Goal: Information Seeking & Learning: Learn about a topic

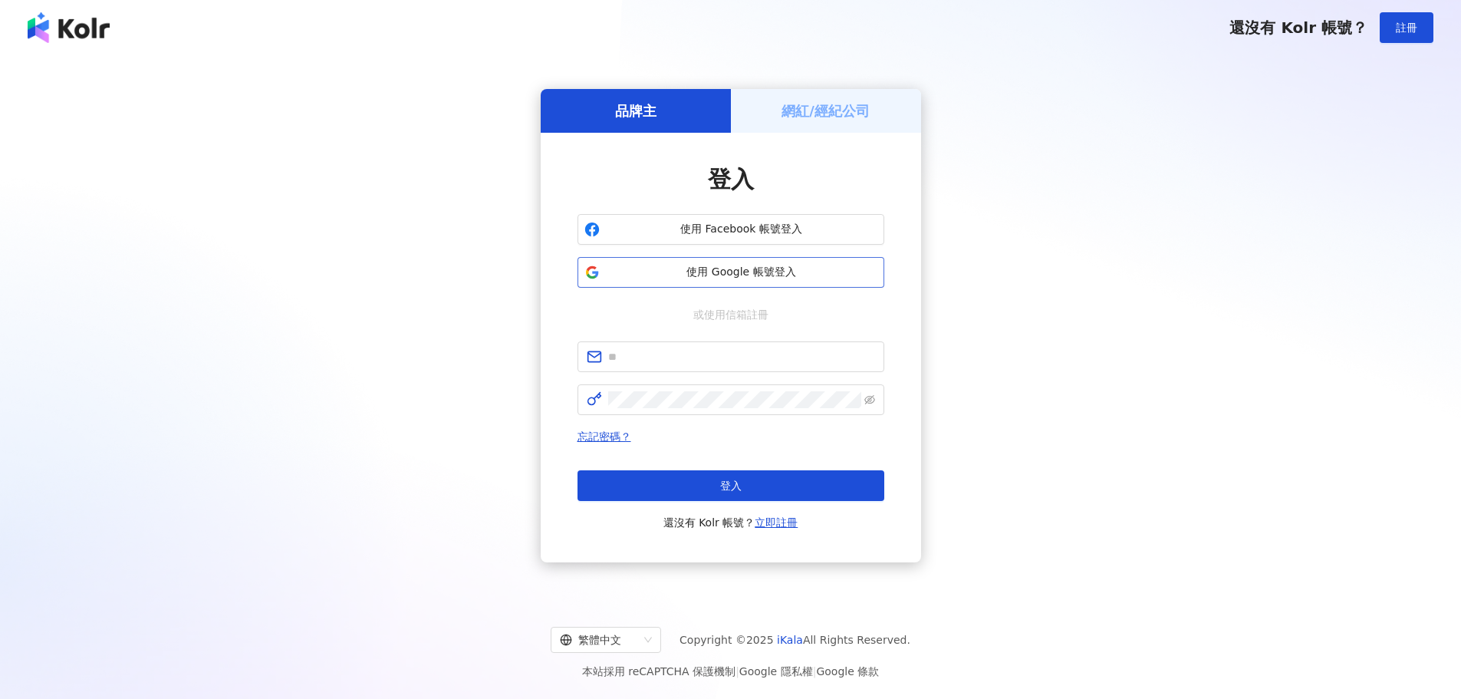
click at [668, 266] on span "使用 Google 帳號登入" at bounding box center [741, 272] width 271 height 15
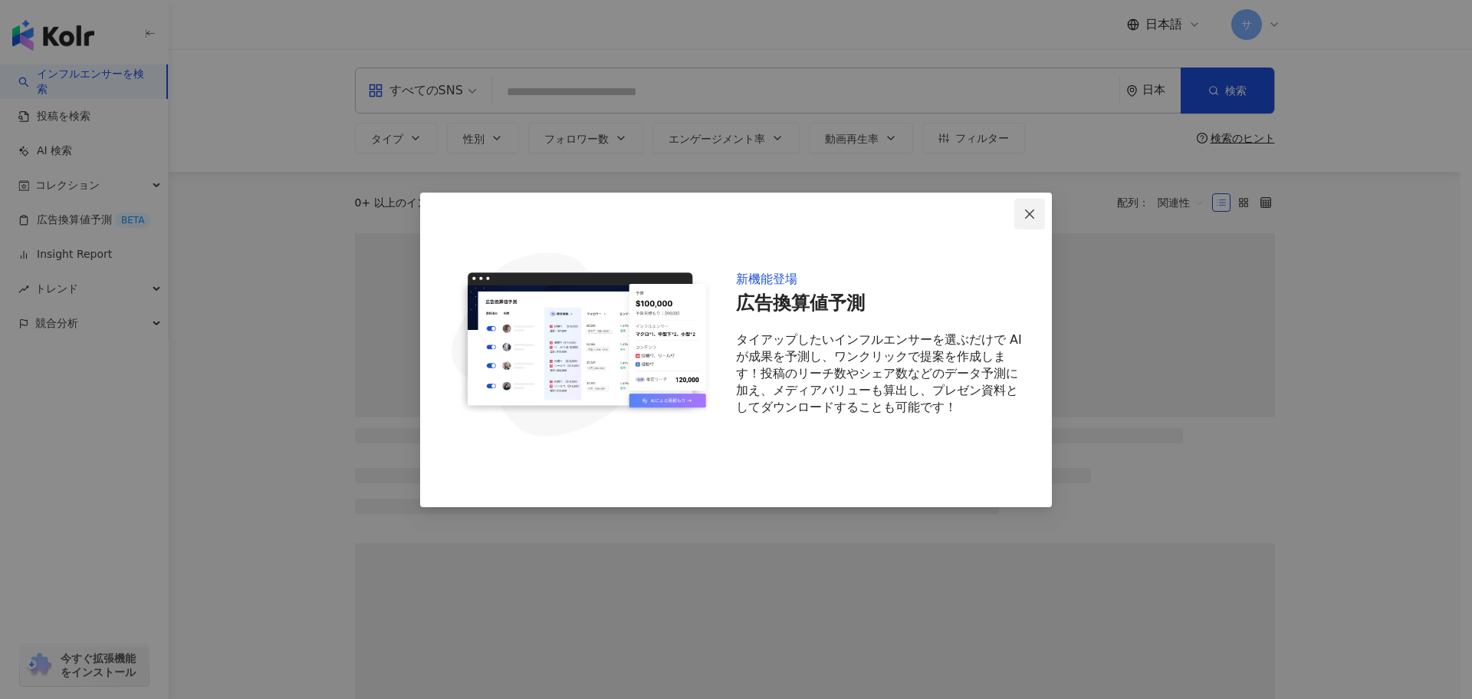
click at [1031, 215] on icon "close" at bounding box center [1030, 214] width 12 height 12
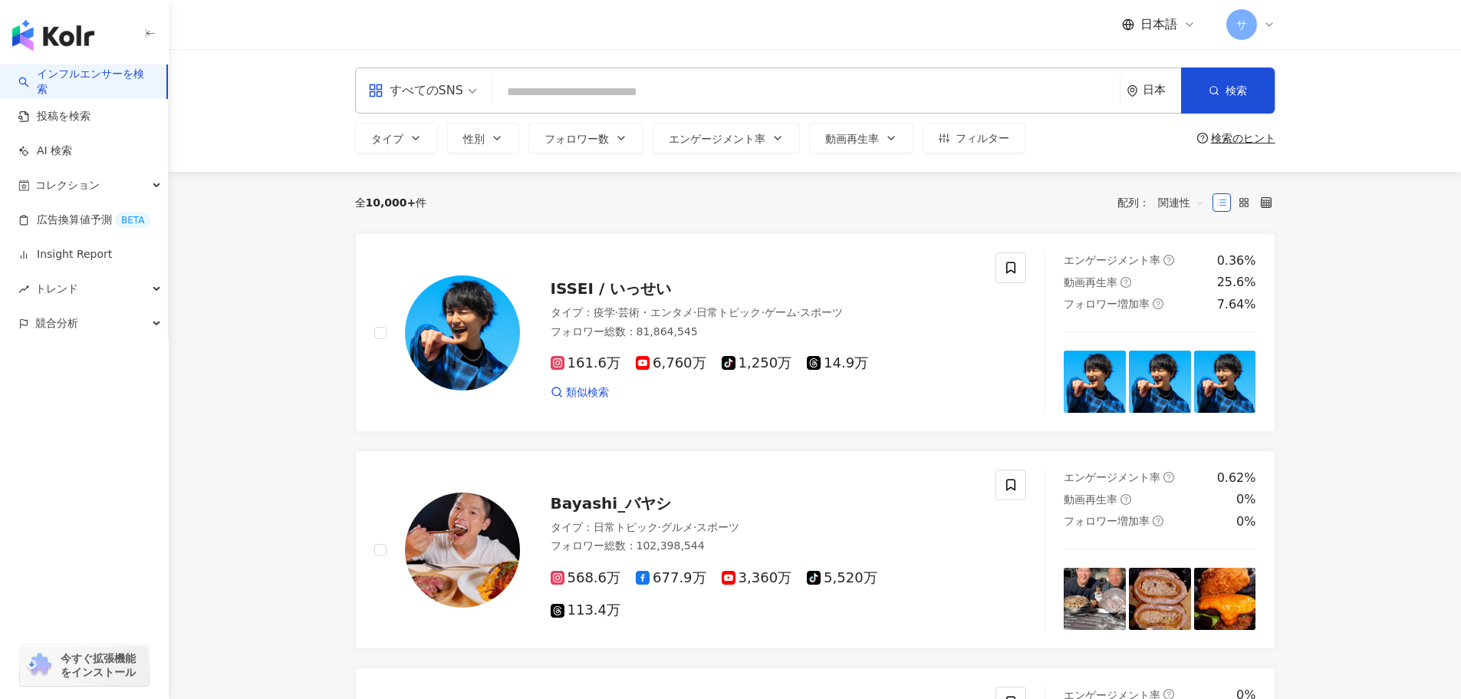
click at [633, 77] on div "すべてのSNS 日本 検索" at bounding box center [815, 90] width 920 height 46
click at [636, 84] on input "search" at bounding box center [805, 91] width 615 height 29
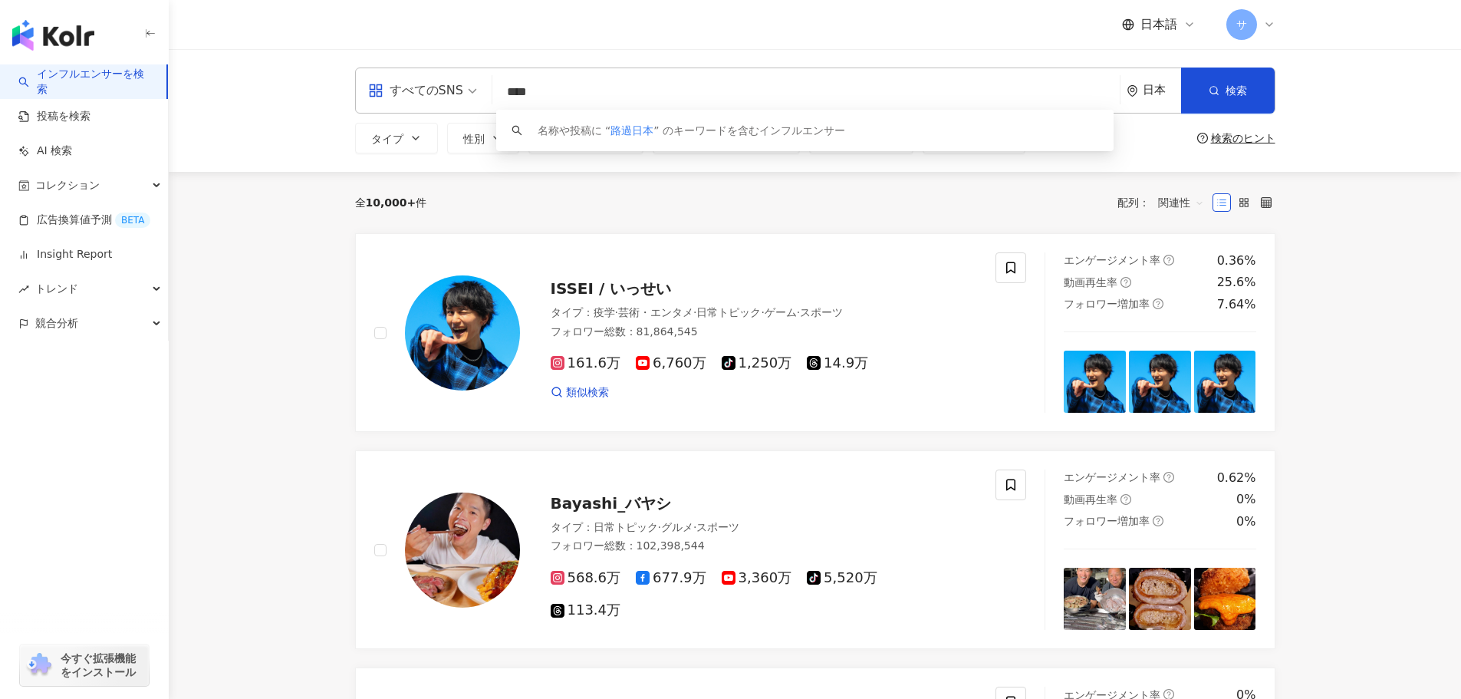
type input "****"
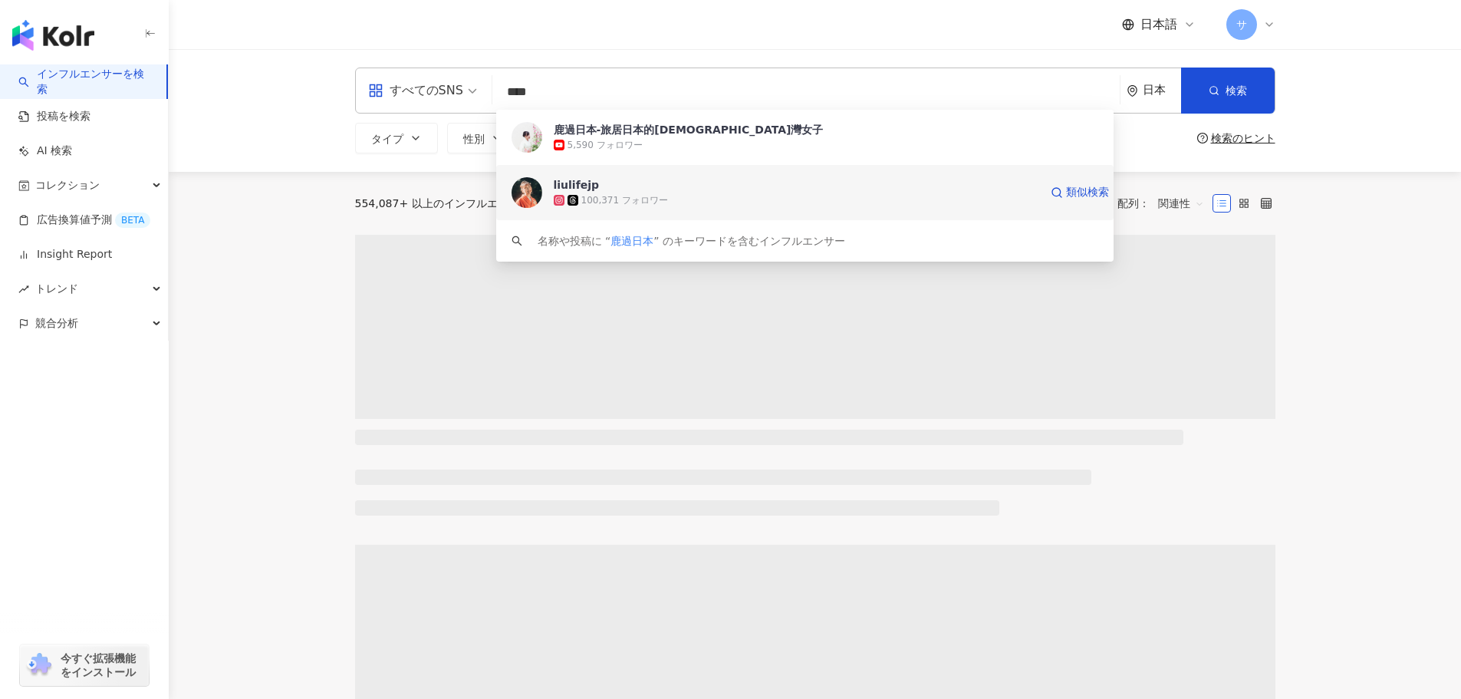
drag, startPoint x: 758, startPoint y: 136, endPoint x: 755, endPoint y: 183, distance: 47.7
click at [755, 183] on div "鹿過日本-旅居日本的台灣女子 5,590 フォロワー liulifejp 100,371 フォロワー 類似検索 名称や投稿に “ 鹿過日本 ” のキーワードを…" at bounding box center [804, 186] width 617 height 152
click at [755, 183] on span "liulifejp" at bounding box center [796, 184] width 485 height 15
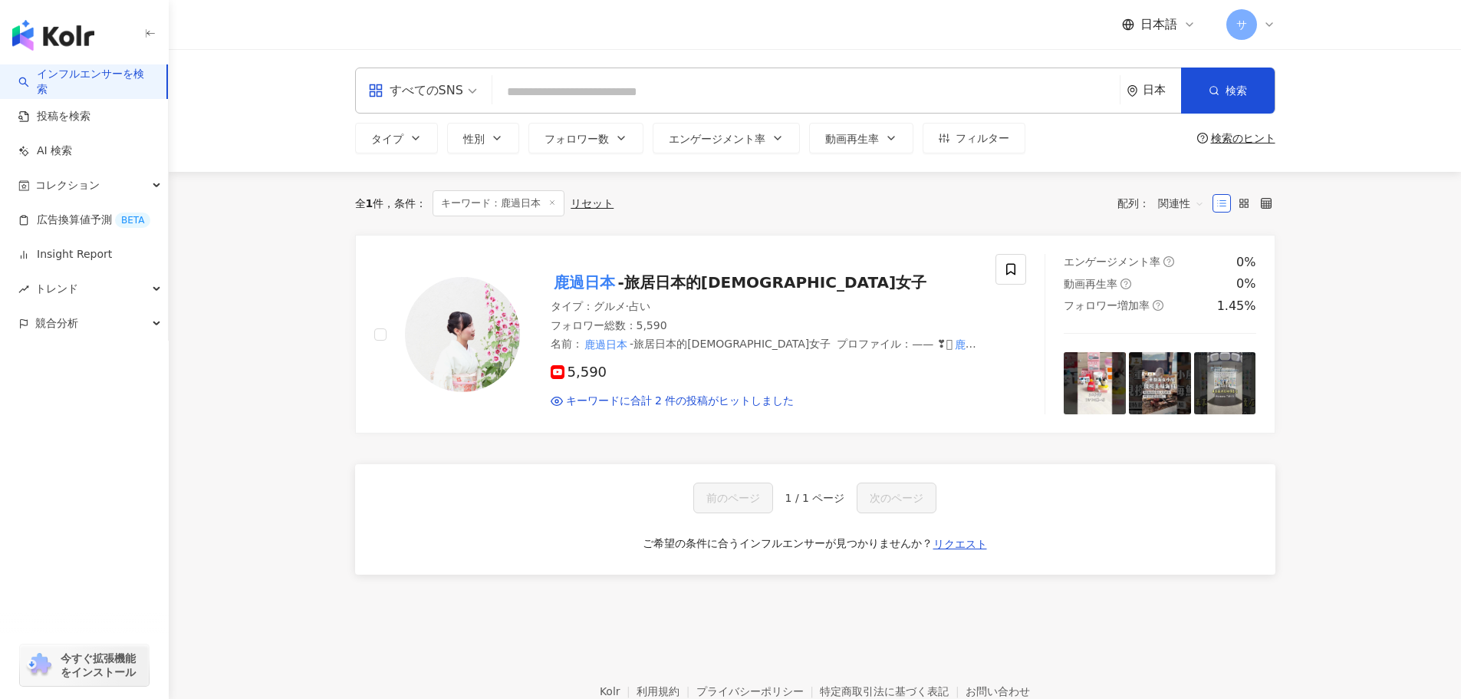
click at [719, 91] on input "search" at bounding box center [805, 91] width 615 height 29
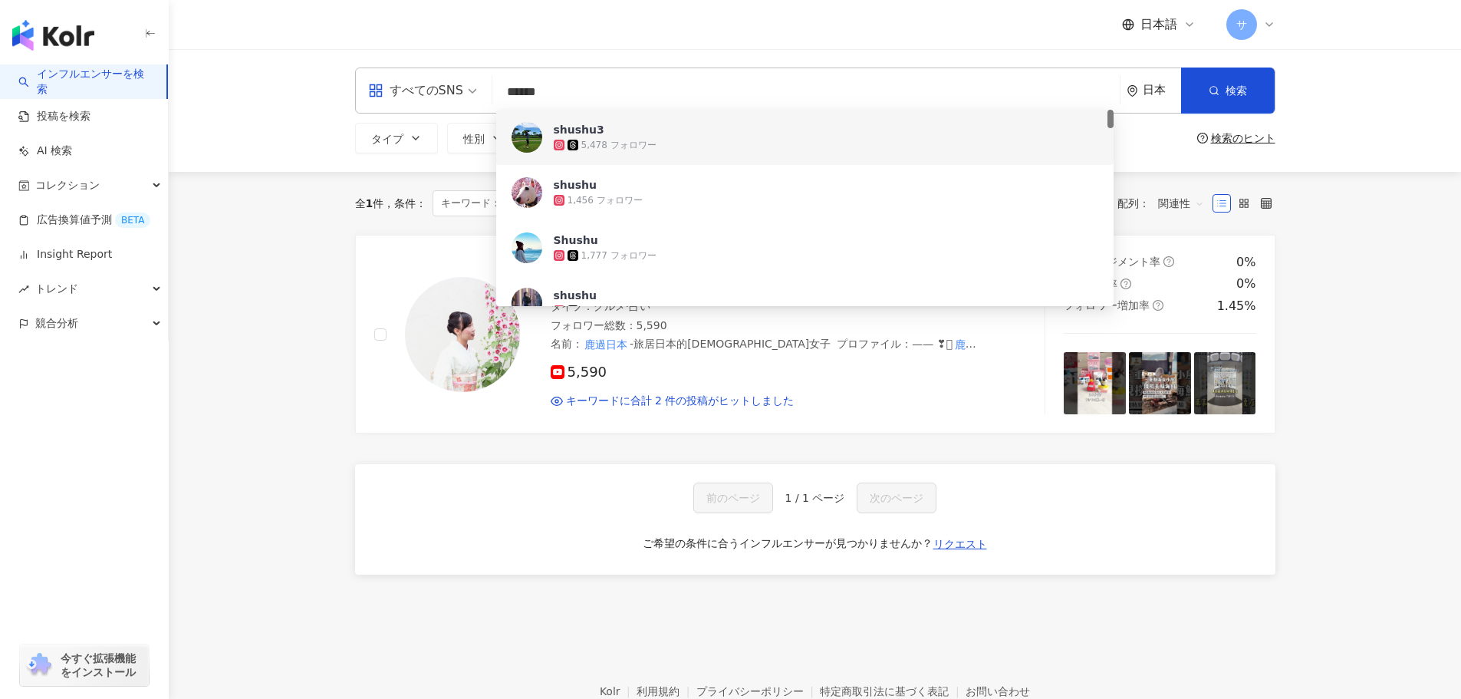
drag, startPoint x: 551, startPoint y: 95, endPoint x: 491, endPoint y: 96, distance: 59.8
click at [491, 96] on div "すべてのSNS ****** 日本 検索 8efcb228-c2d7-4e9d-9a21-c7ccc7ea8119 a150f55f-0a60-4809-9b…" at bounding box center [815, 90] width 920 height 46
paste input "*******"
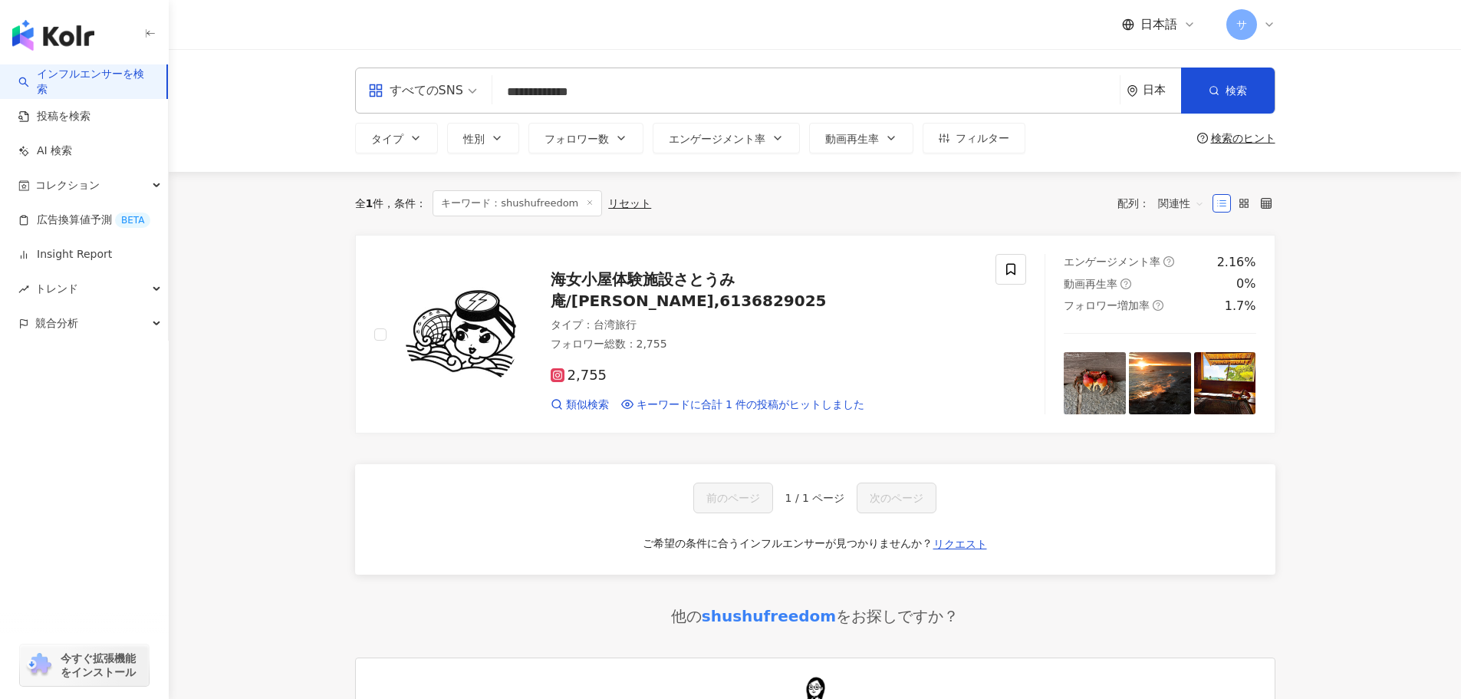
type input "**********"
click at [1155, 90] on div "日本" at bounding box center [1162, 90] width 38 height 13
click at [1081, 198] on div "台湾" at bounding box center [1096, 202] width 150 height 28
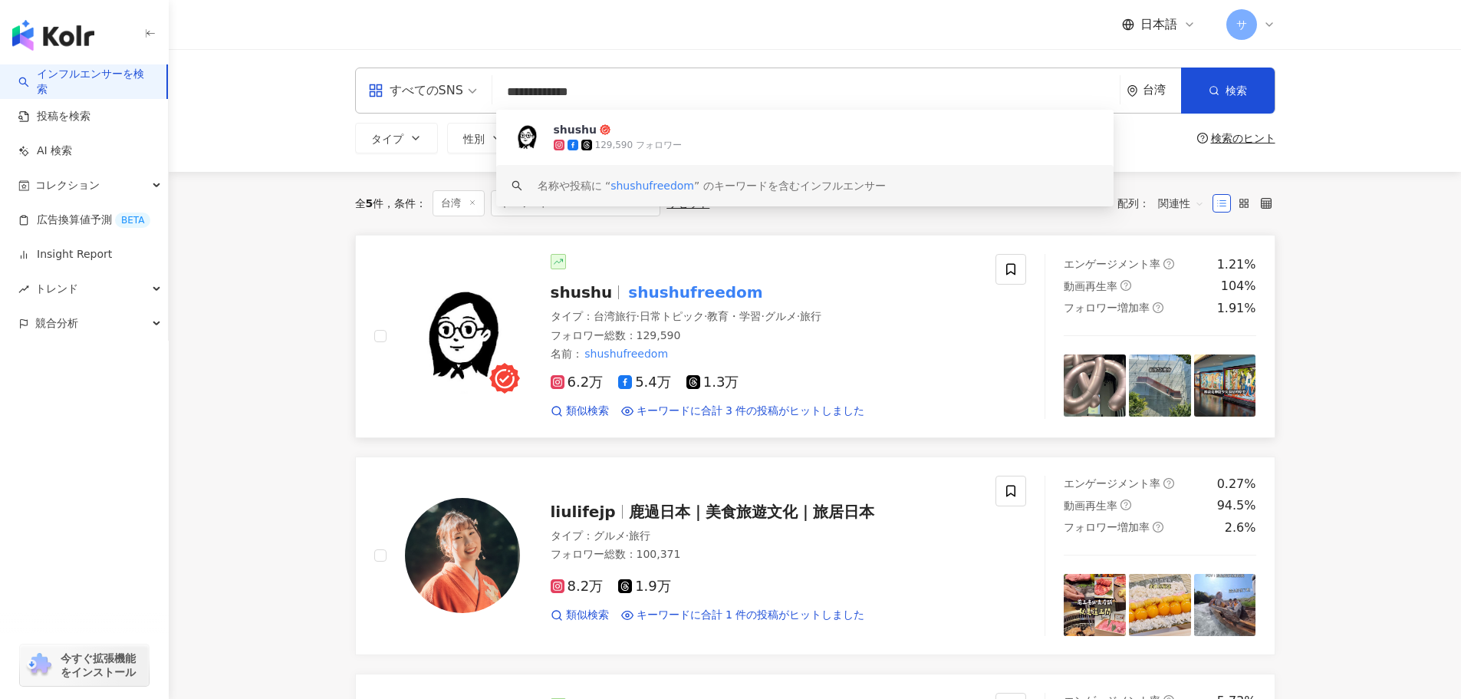
click at [670, 283] on mark "shushufreedom" at bounding box center [695, 292] width 140 height 25
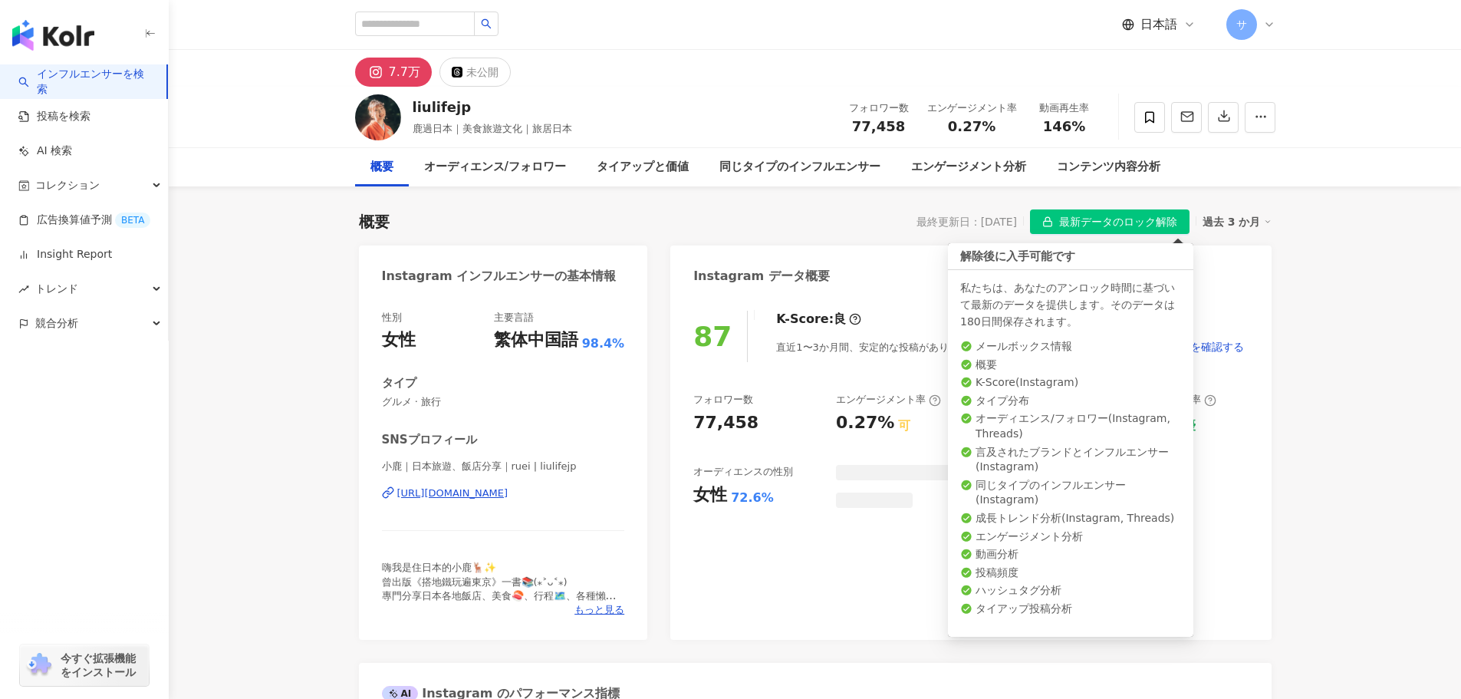
click at [1107, 221] on span "最新データのロック解除" at bounding box center [1118, 222] width 118 height 25
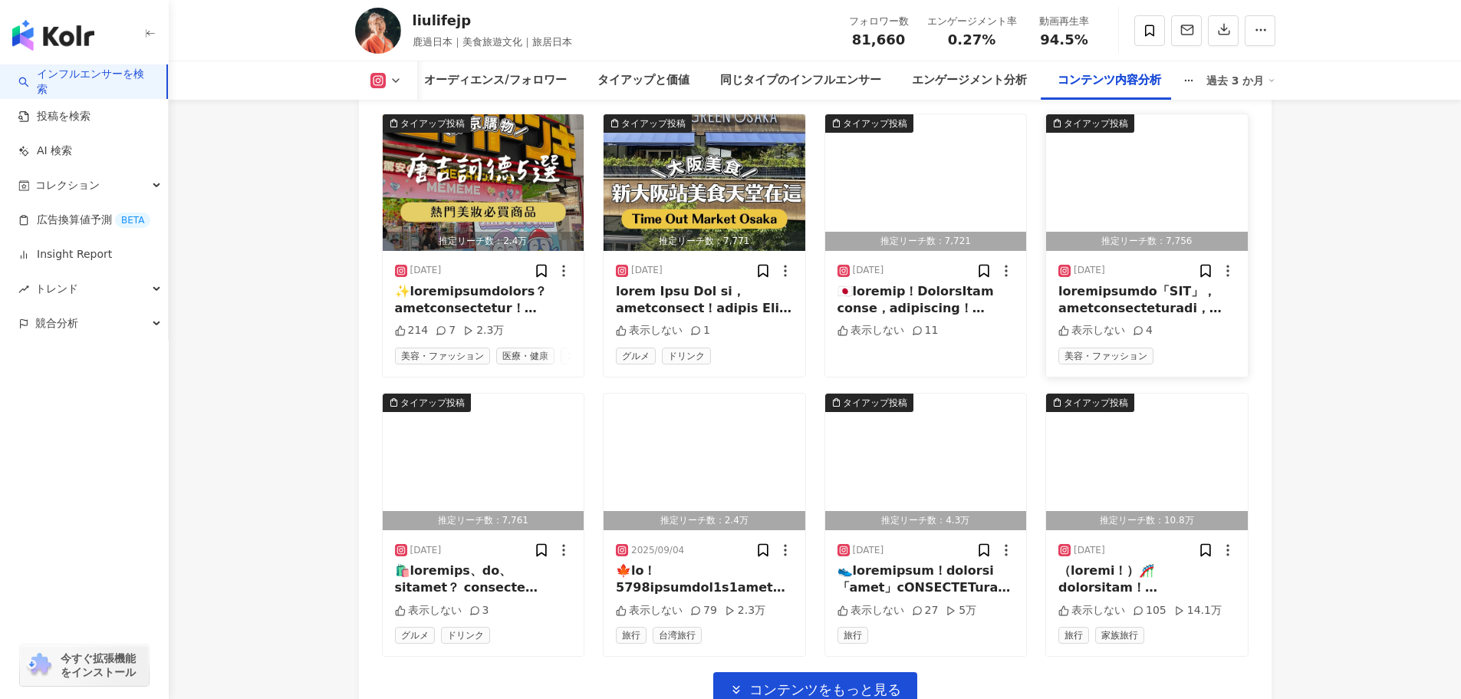
scroll to position [5360, 0]
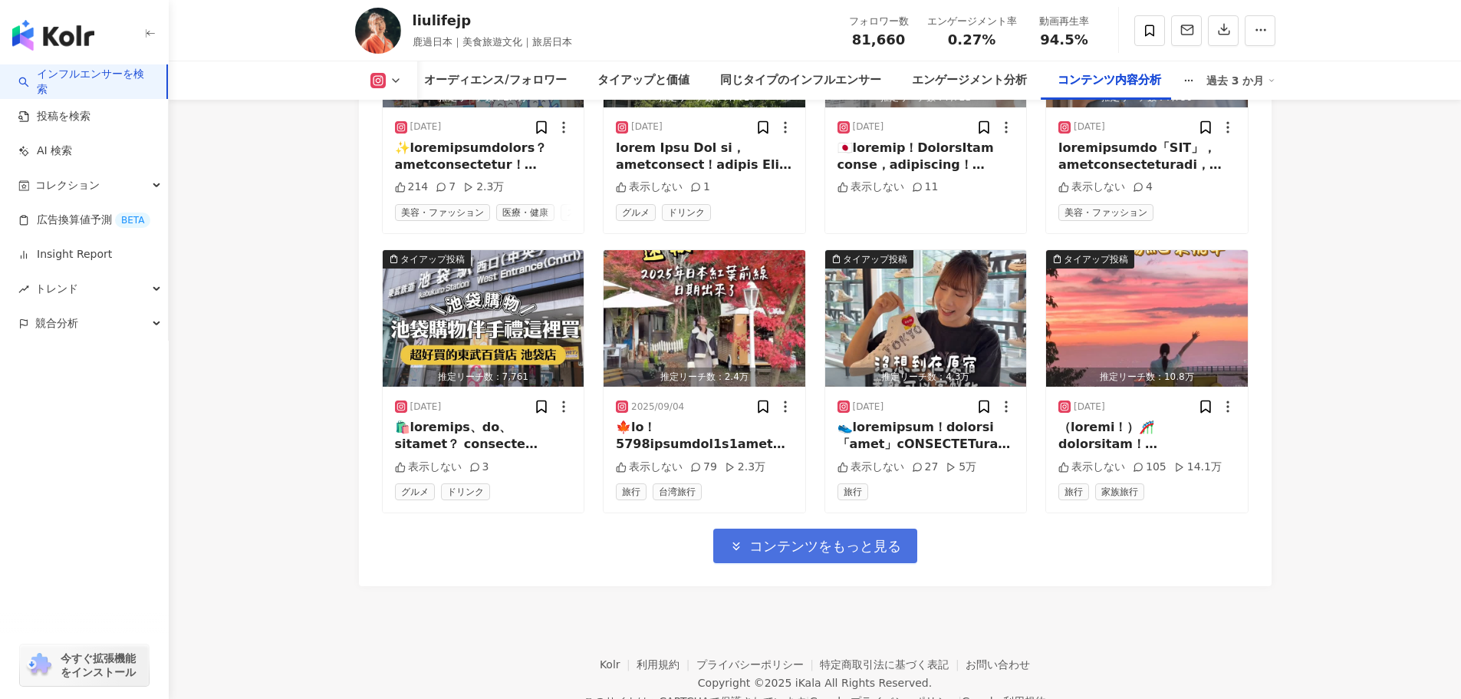
click at [899, 538] on span "コンテンツをもっと見る" at bounding box center [825, 546] width 152 height 17
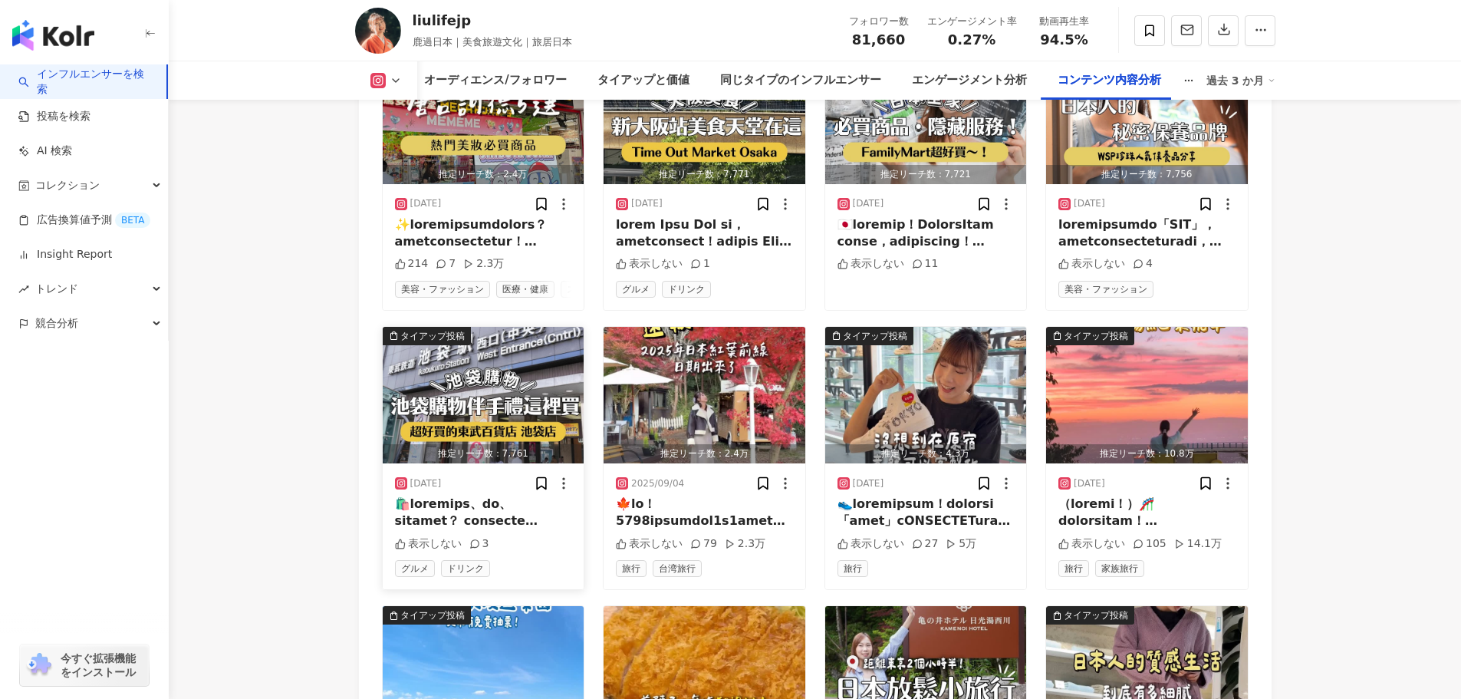
scroll to position [5436, 0]
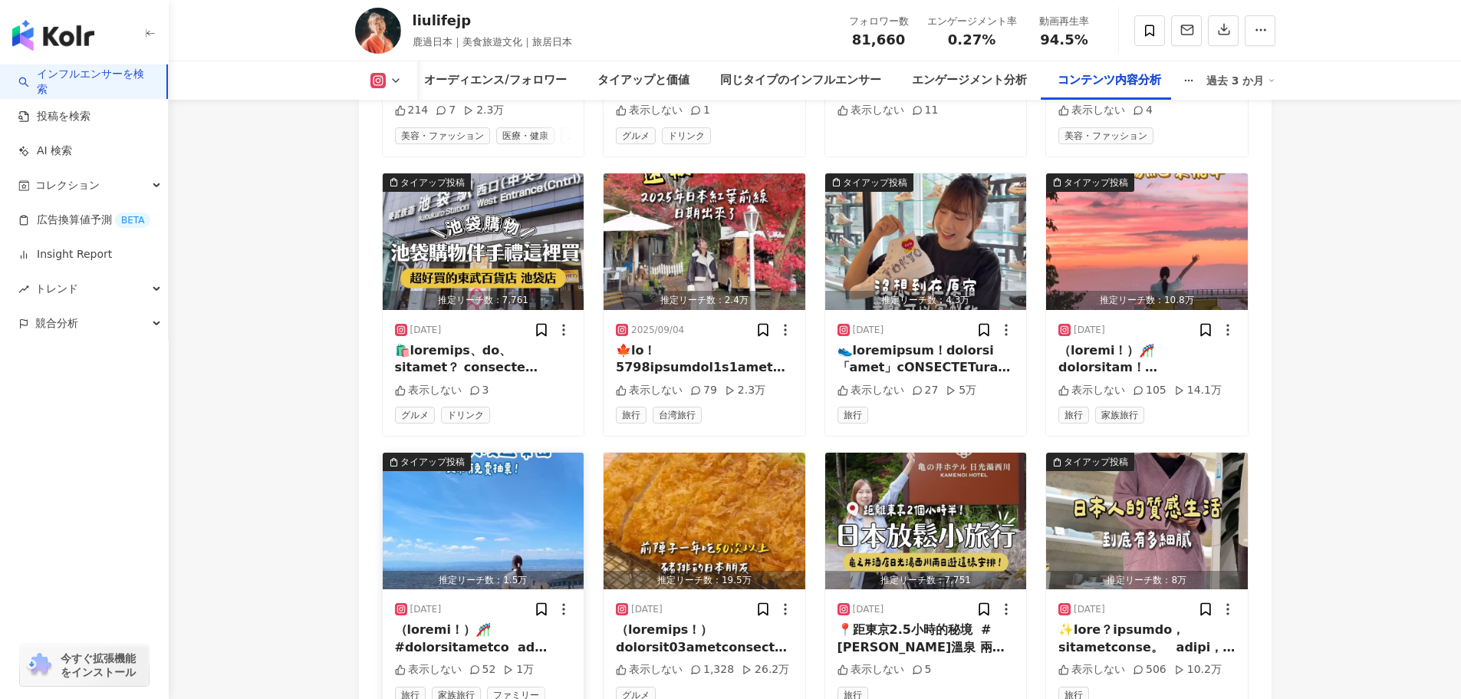
click at [519, 452] on img "button" at bounding box center [484, 520] width 202 height 137
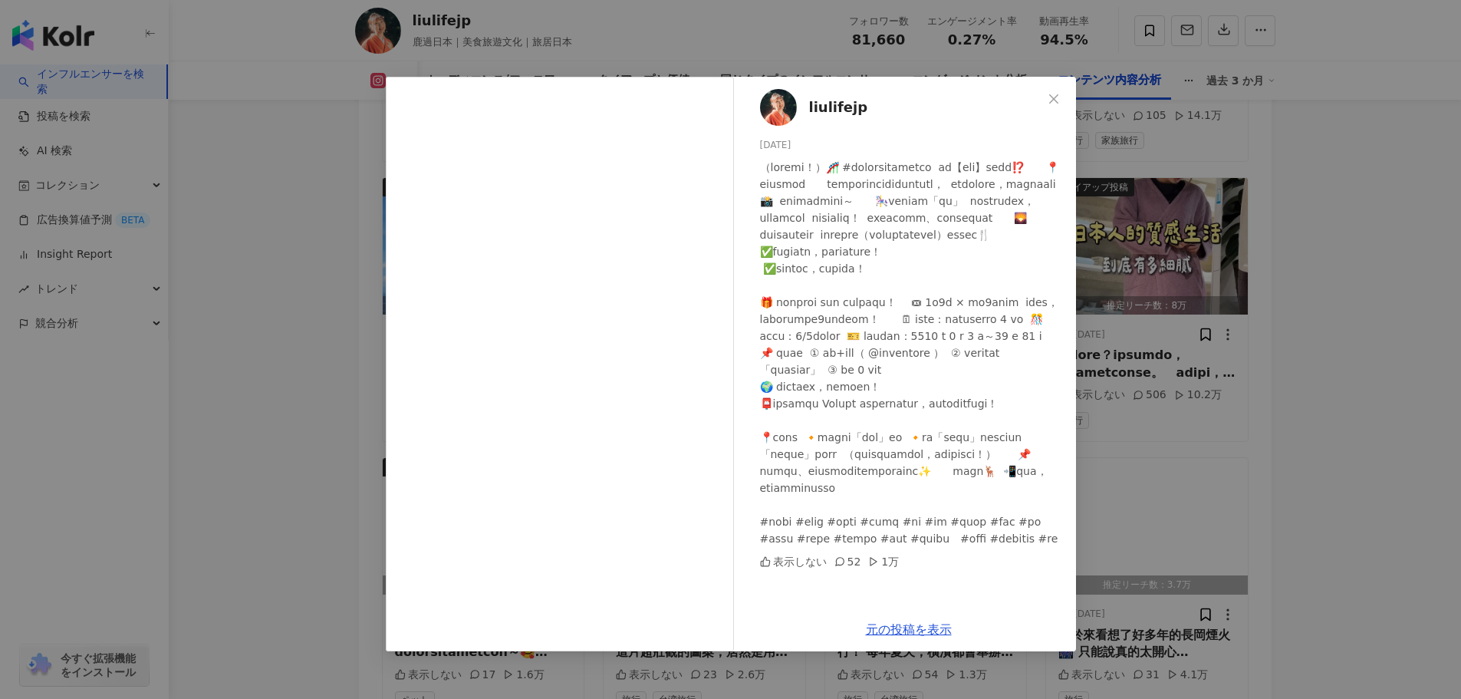
scroll to position [5896, 0]
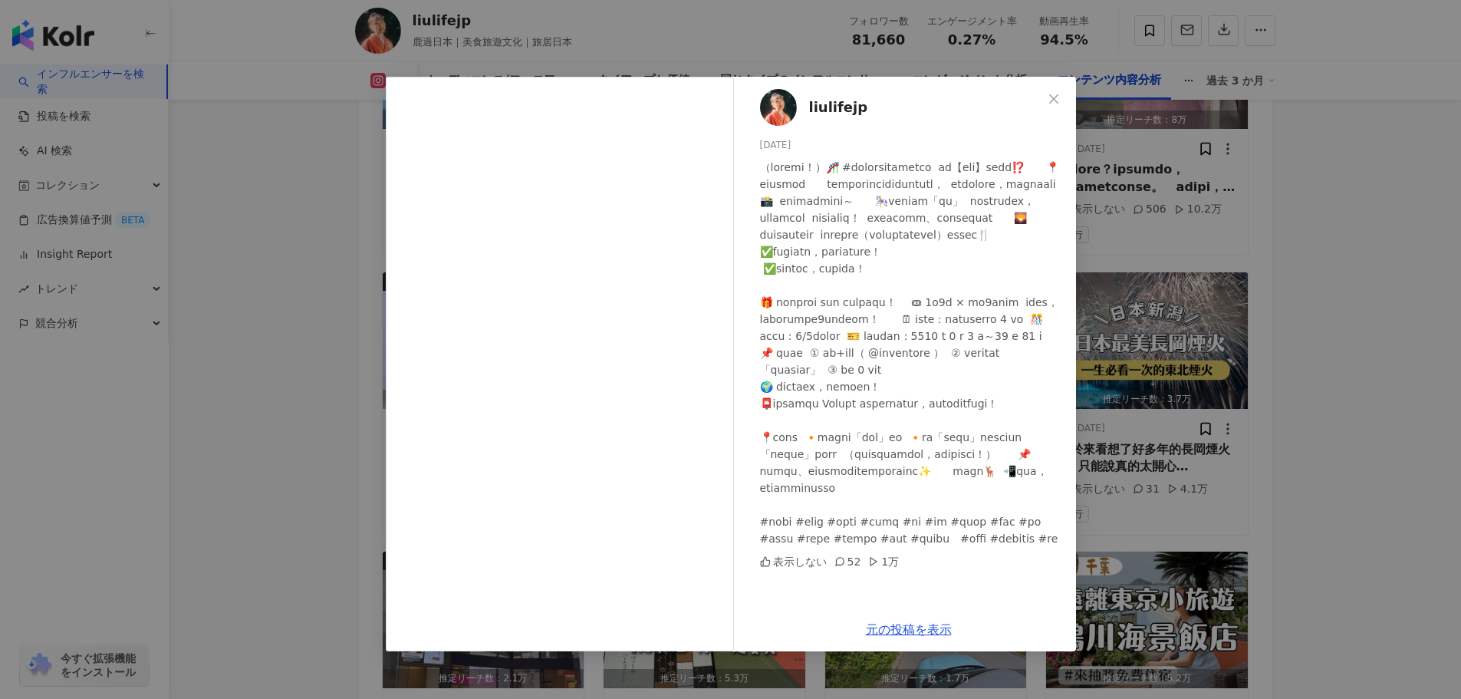
click at [1292, 306] on div "liulifejp 2025/08/26 表示しない 52 1万 元の投稿を表示" at bounding box center [730, 349] width 1461 height 699
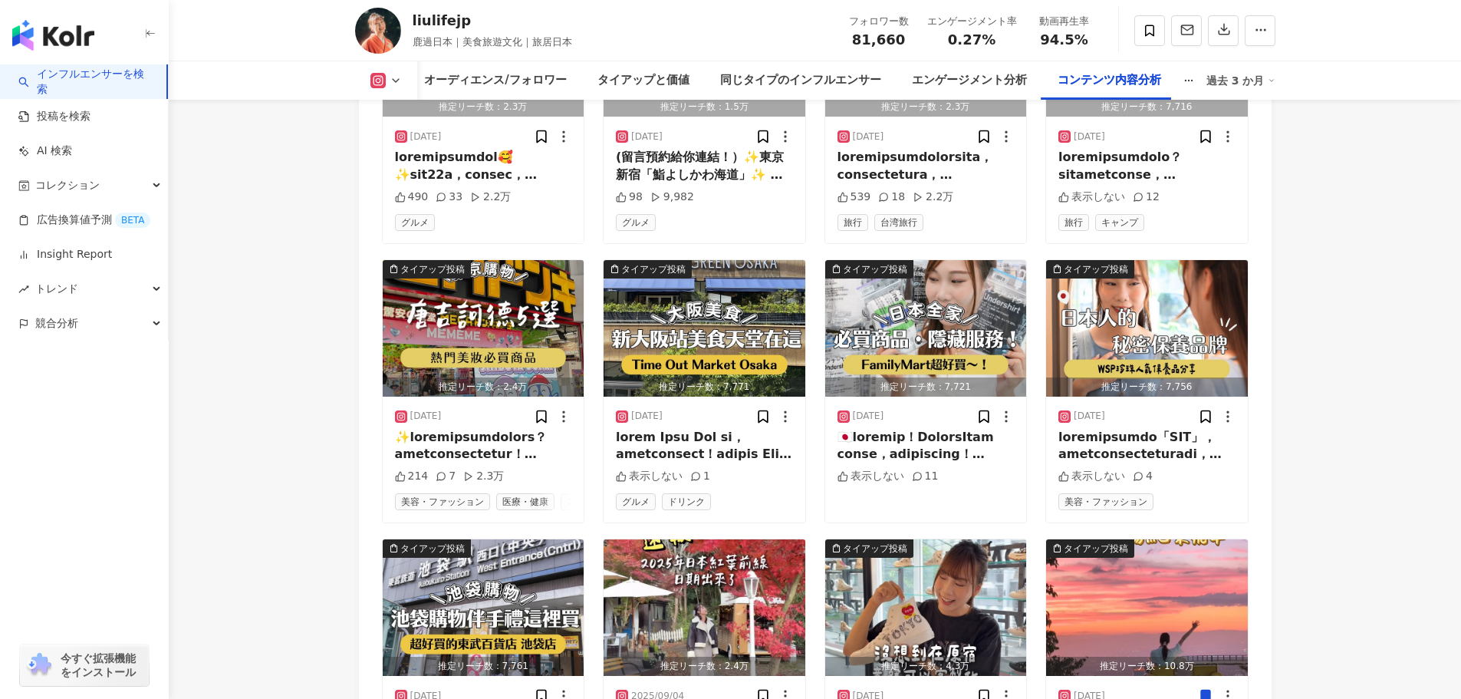
scroll to position [4976, 0]
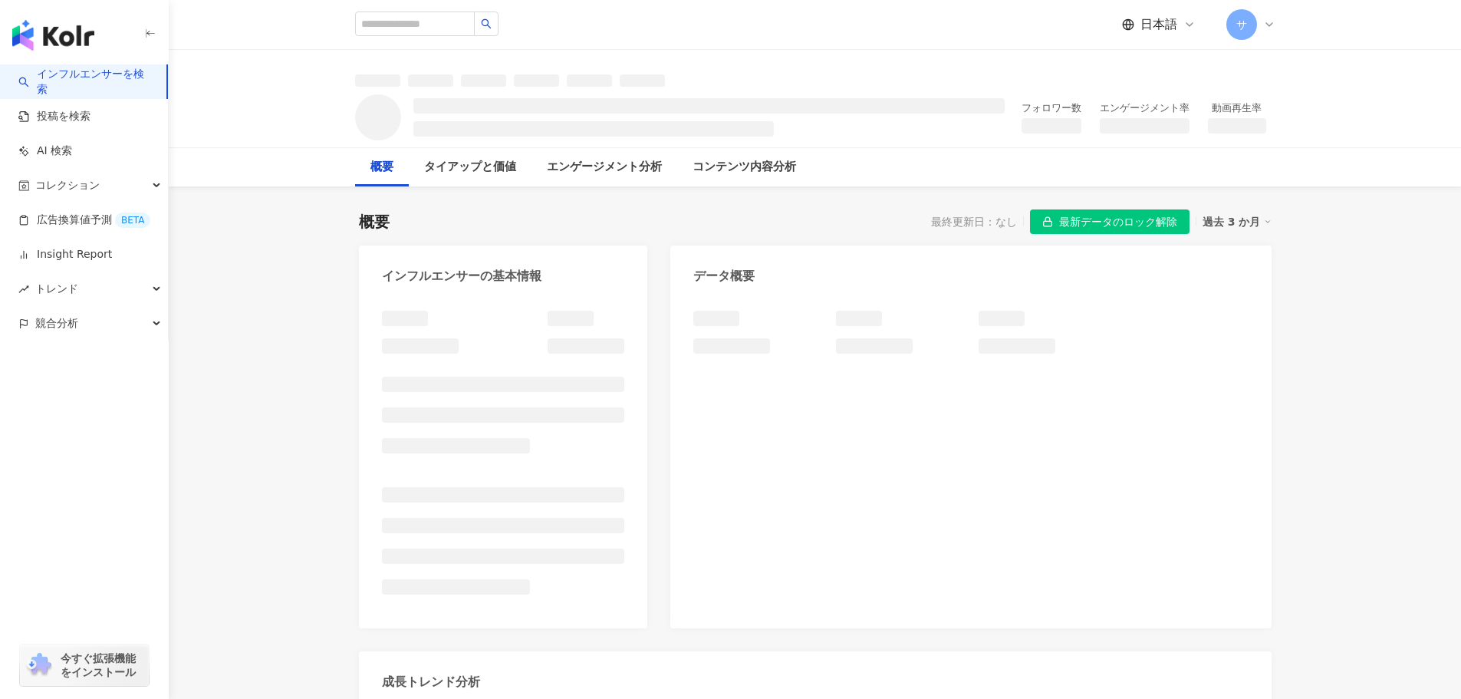
click at [1117, 222] on span "最新データのロック解除" at bounding box center [1118, 222] width 118 height 25
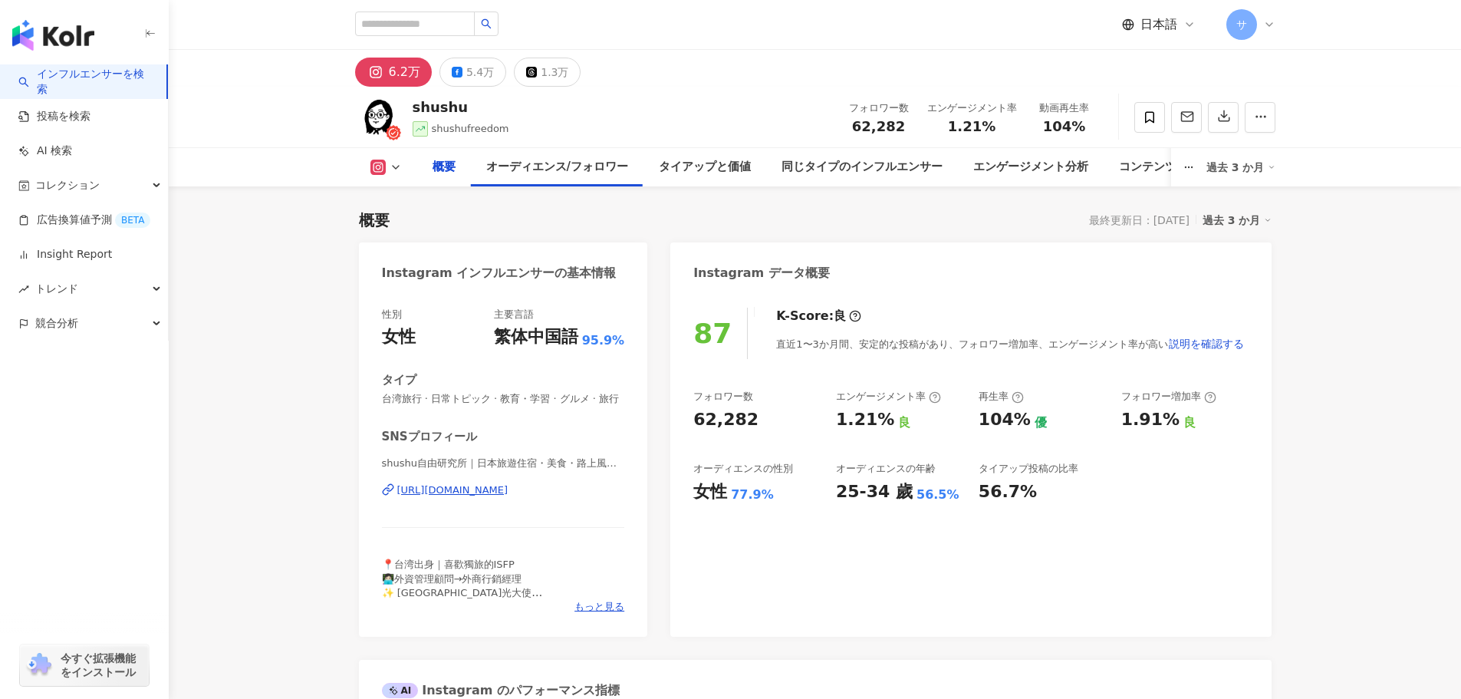
drag, startPoint x: 1290, startPoint y: 445, endPoint x: 1203, endPoint y: 65, distance: 389.4
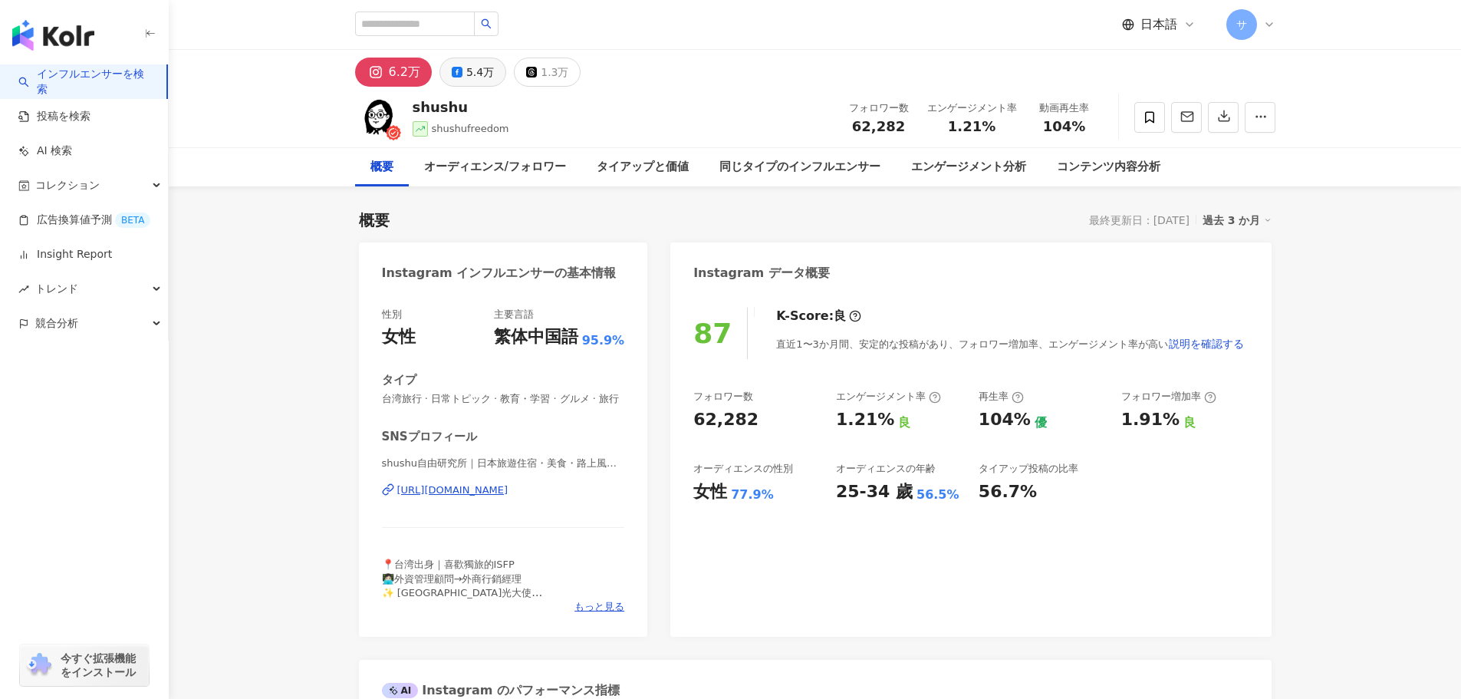
click at [466, 79] on div "5.4万" at bounding box center [480, 71] width 28 height 21
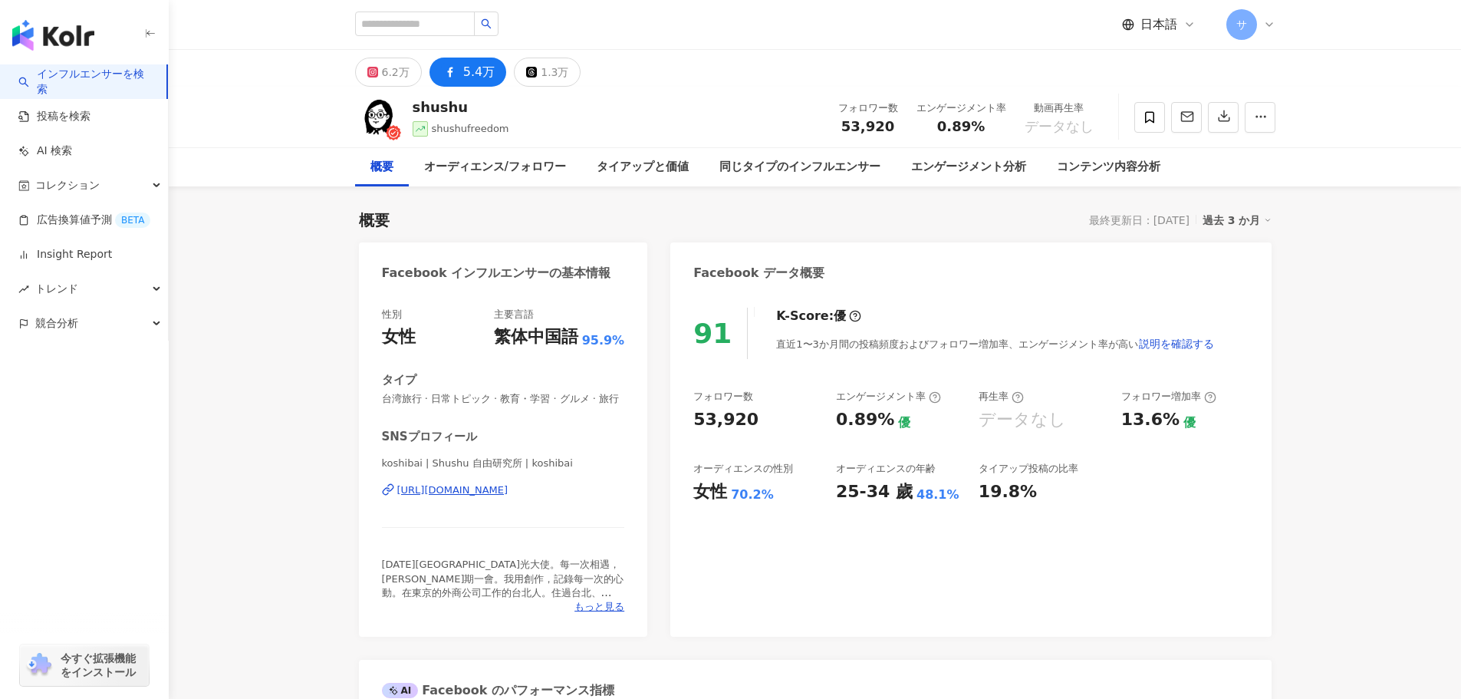
click at [495, 497] on div "[URL][DOMAIN_NAME]" at bounding box center [452, 490] width 111 height 14
